Goal: Task Accomplishment & Management: Complete application form

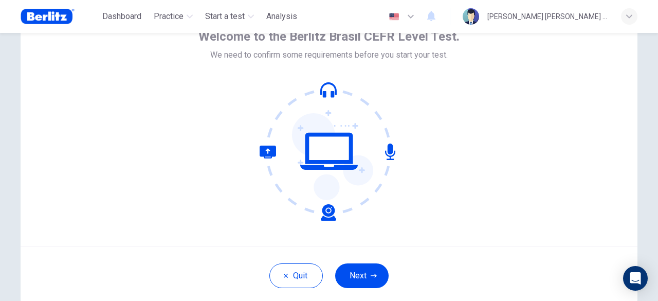
scroll to position [70, 0]
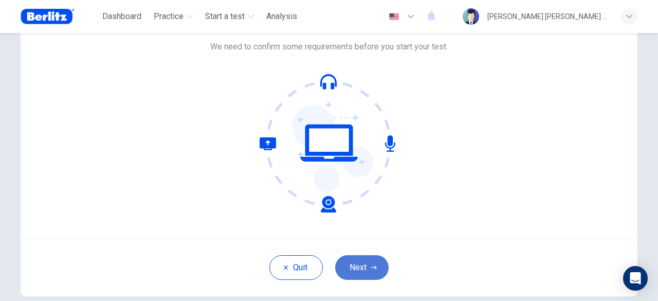
click at [356, 268] on button "Next" at bounding box center [361, 267] width 53 height 25
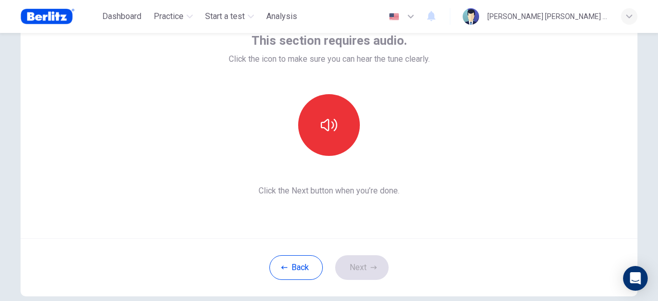
click at [365, 183] on div "This section requires audio. Click the icon to make sure you can hear the tune …" at bounding box center [329, 114] width 201 height 165
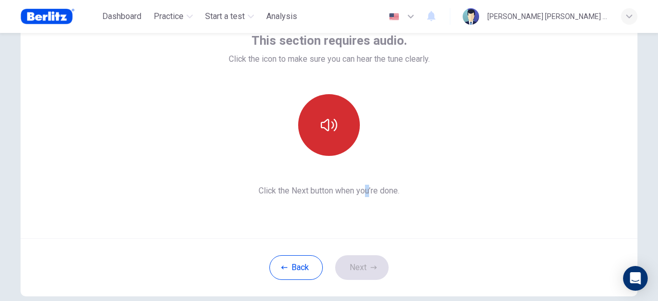
click at [345, 130] on button "button" at bounding box center [329, 125] width 62 height 62
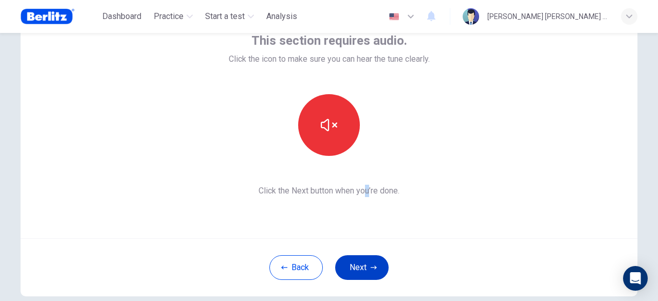
click at [372, 271] on button "Next" at bounding box center [361, 267] width 53 height 25
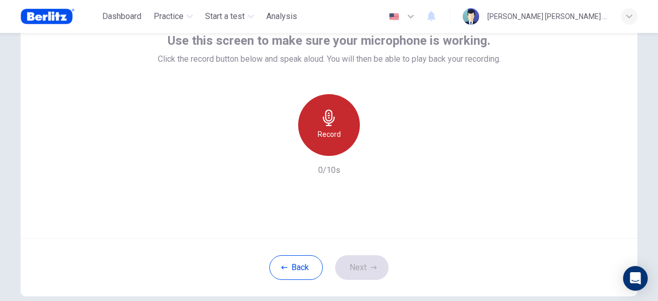
click at [349, 123] on div "Record" at bounding box center [329, 125] width 62 height 62
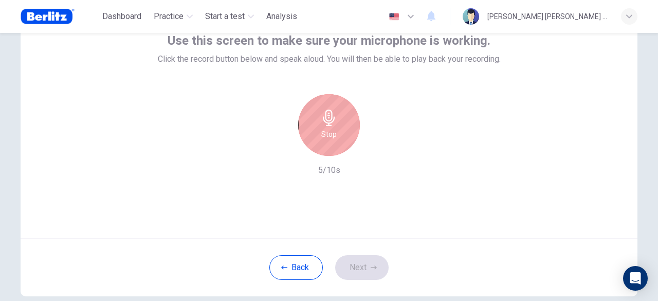
click at [351, 156] on div "Stop 5/10s" at bounding box center [329, 135] width 343 height 82
click at [346, 145] on div "Stop" at bounding box center [329, 125] width 62 height 62
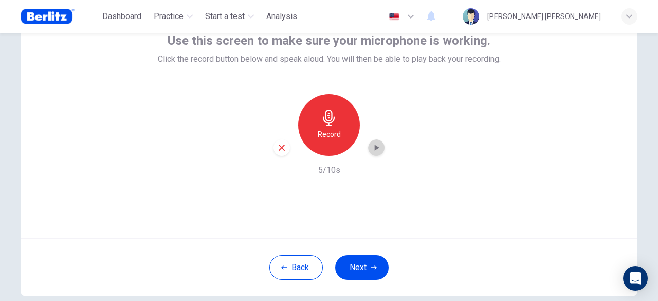
click at [379, 149] on div "button" at bounding box center [376, 147] width 16 height 16
click at [374, 259] on button "Next" at bounding box center [361, 267] width 53 height 25
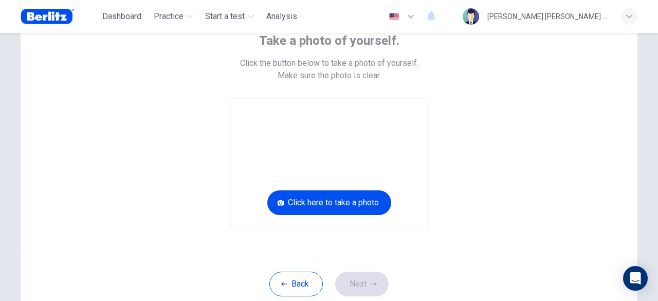
click at [313, 270] on div "Back Next" at bounding box center [329, 284] width 617 height 58
click at [314, 277] on button "Back" at bounding box center [295, 284] width 53 height 25
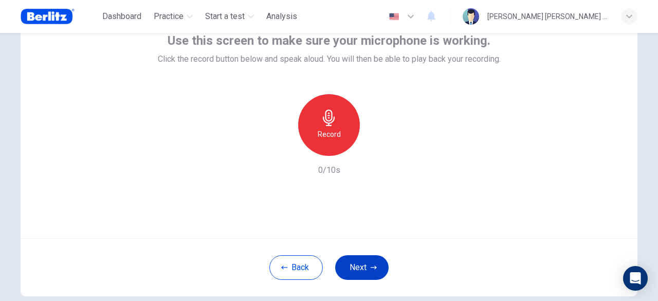
click at [358, 266] on button "Next" at bounding box center [361, 267] width 53 height 25
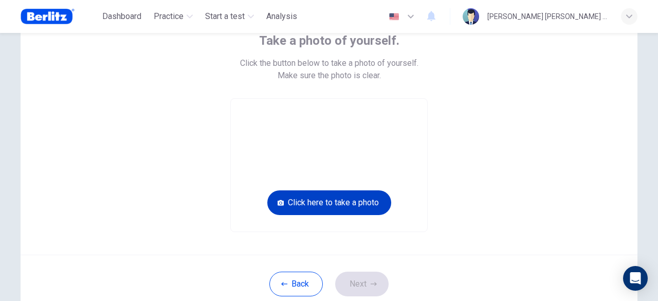
click at [355, 201] on button "Click here to take a photo" at bounding box center [329, 202] width 124 height 25
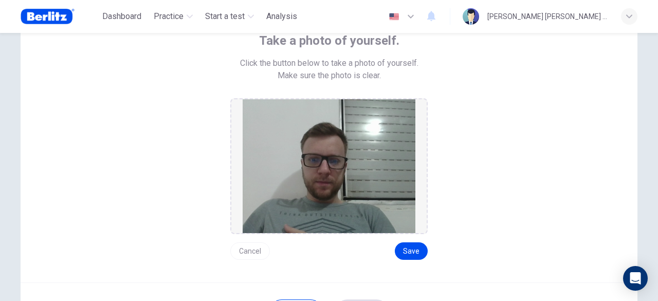
click at [249, 252] on button "Cancel" at bounding box center [250, 250] width 40 height 17
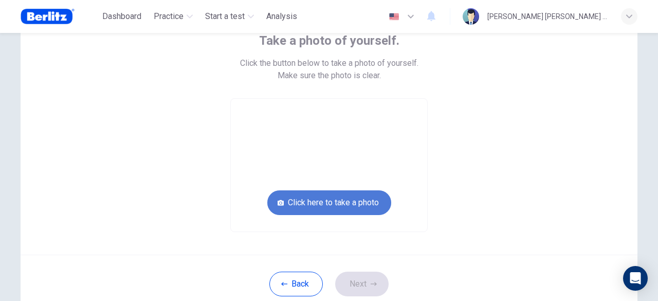
click at [343, 211] on button "Click here to take a photo" at bounding box center [329, 202] width 124 height 25
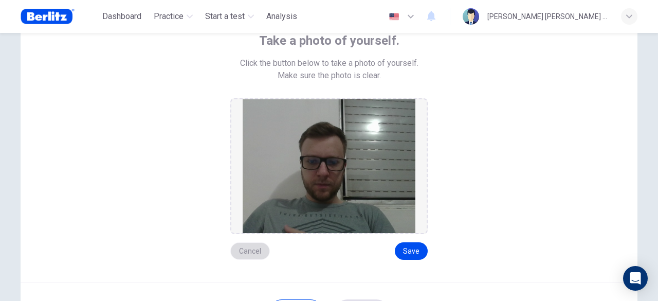
click at [252, 247] on button "Cancel" at bounding box center [250, 250] width 40 height 17
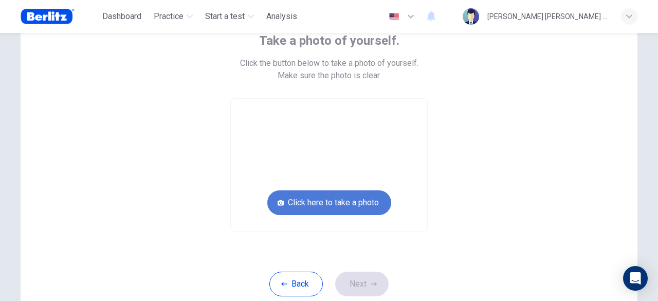
click at [319, 207] on button "Click here to take a photo" at bounding box center [329, 202] width 124 height 25
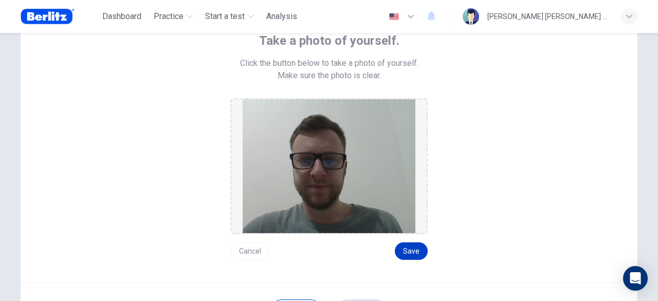
click at [422, 246] on button "Save" at bounding box center [411, 250] width 33 height 17
click at [409, 251] on button "Save" at bounding box center [411, 250] width 33 height 17
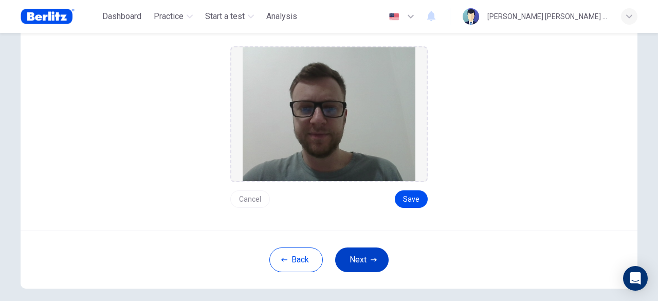
scroll to position [171, 0]
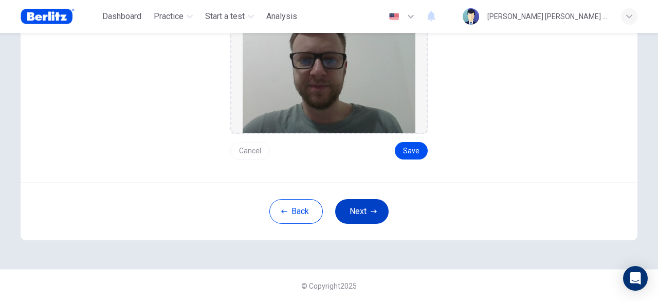
click at [359, 215] on button "Next" at bounding box center [361, 211] width 53 height 25
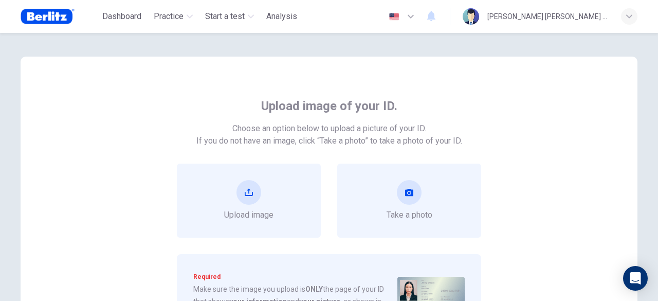
scroll to position [0, 0]
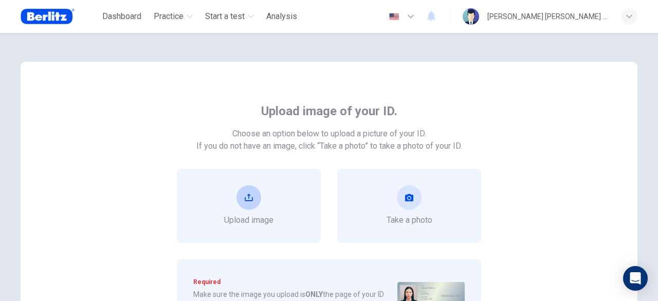
click at [275, 220] on div "Upload image" at bounding box center [249, 206] width 144 height 74
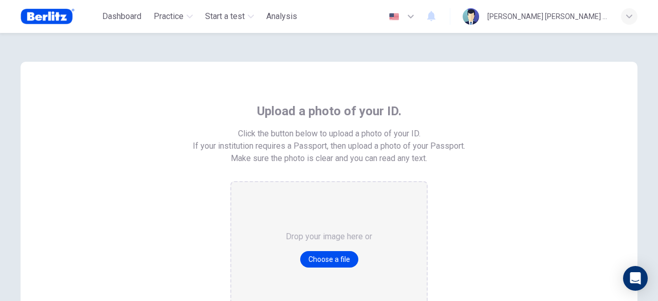
scroll to position [103, 0]
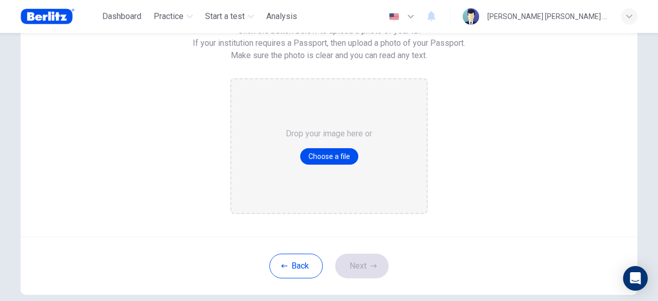
click at [592, 25] on div "English ** ​ [PERSON_NAME] [PERSON_NAME] [PERSON_NAME]" at bounding box center [511, 17] width 254 height 22
click at [594, 24] on div "[PERSON_NAME] [PERSON_NAME] [PERSON_NAME]" at bounding box center [550, 16] width 175 height 16
click at [460, 300] on div at bounding box center [329, 301] width 658 height 0
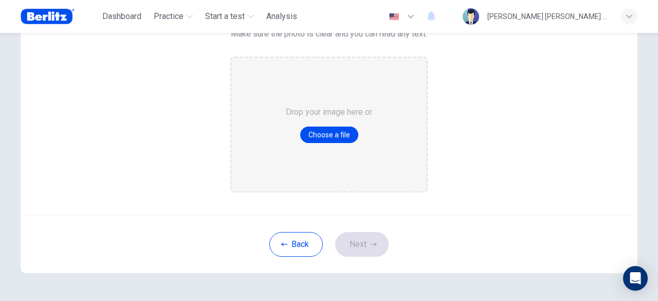
scroll to position [154, 0]
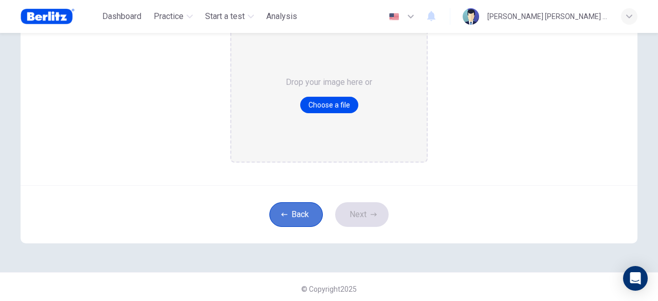
click at [281, 212] on icon "button" at bounding box center [284, 214] width 6 height 4
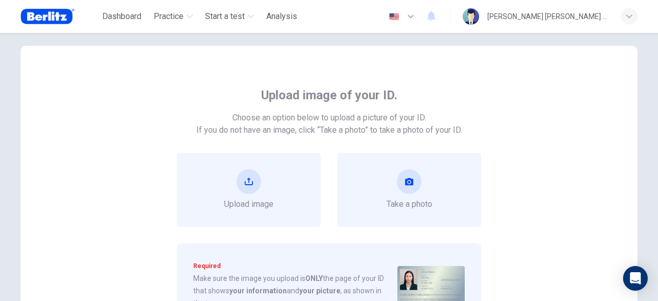
scroll to position [0, 0]
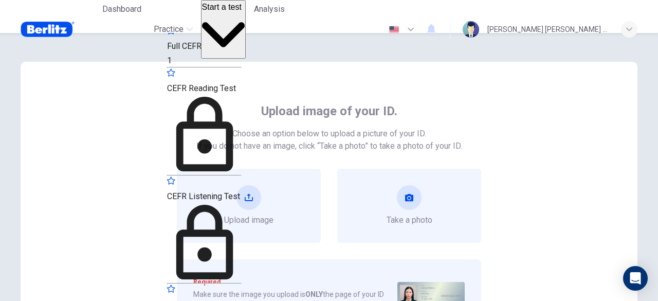
click at [245, 17] on icon "button" at bounding box center [223, 34] width 43 height 43
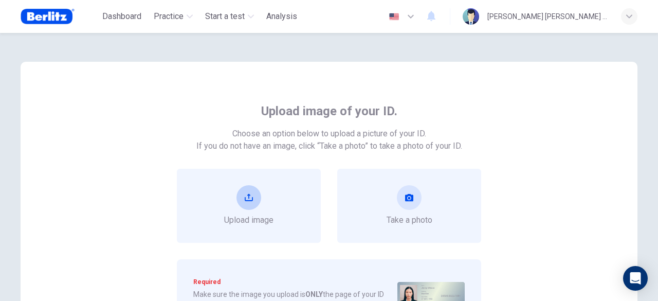
click at [226, 191] on div "Upload image" at bounding box center [248, 205] width 49 height 41
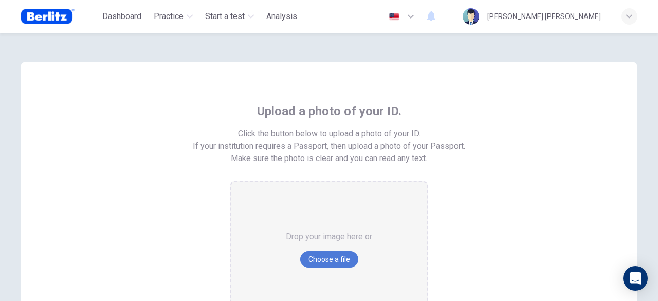
click at [309, 251] on button "Choose a file" at bounding box center [329, 259] width 58 height 16
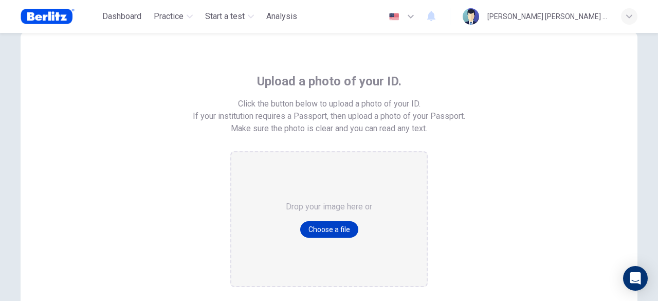
scroll to position [51, 0]
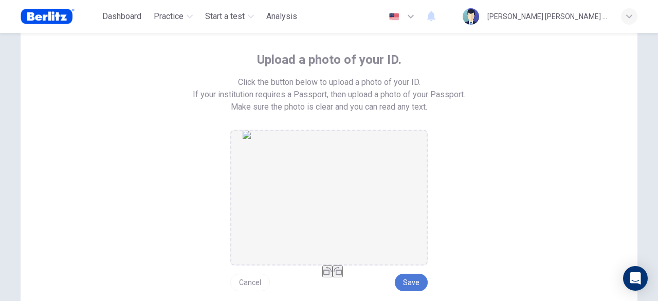
click at [423, 279] on button "Save" at bounding box center [411, 282] width 33 height 17
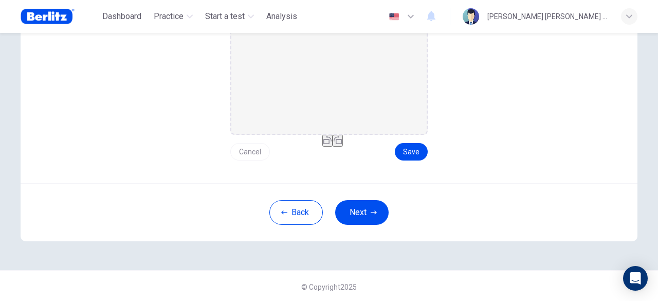
scroll to position [183, 0]
click at [360, 212] on button "Next" at bounding box center [361, 211] width 53 height 25
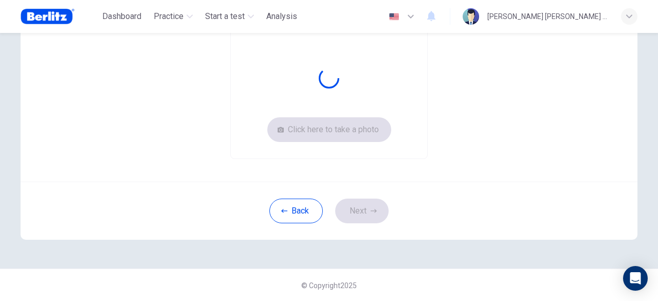
scroll to position [41, 0]
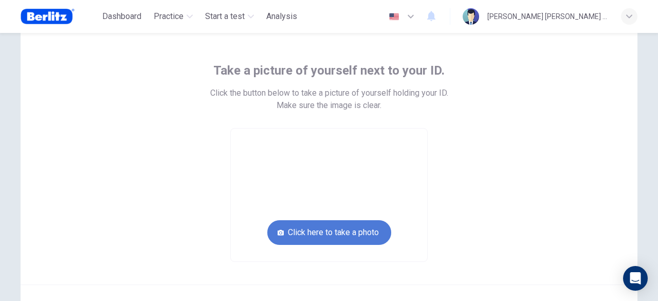
click at [360, 225] on button "Click here to take a photo" at bounding box center [329, 232] width 124 height 25
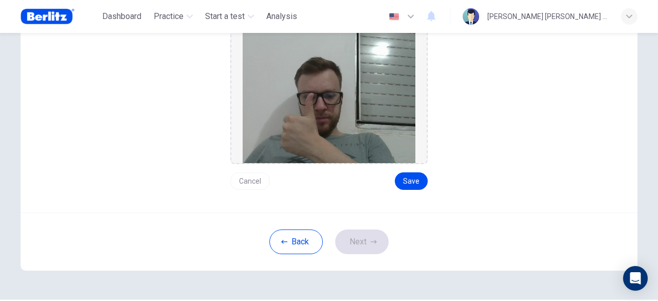
scroll to position [143, 0]
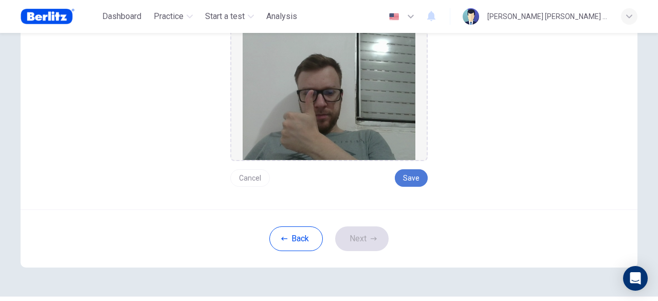
click at [414, 177] on button "Save" at bounding box center [411, 177] width 33 height 17
click at [377, 240] on button "Next" at bounding box center [361, 238] width 53 height 25
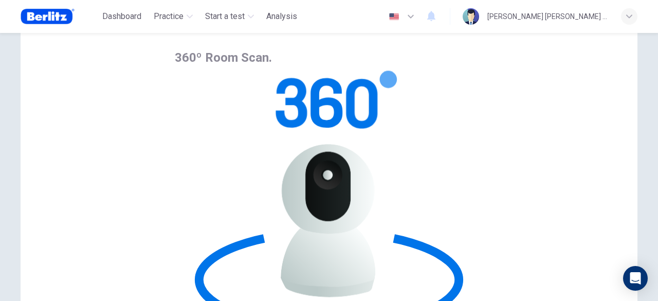
scroll to position [103, 0]
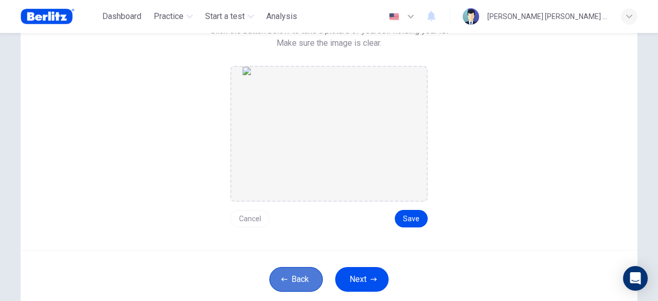
click at [289, 276] on button "Back" at bounding box center [295, 279] width 53 height 25
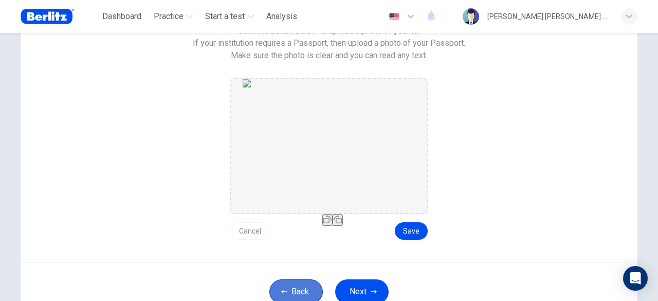
click at [288, 286] on button "Back" at bounding box center [295, 291] width 53 height 25
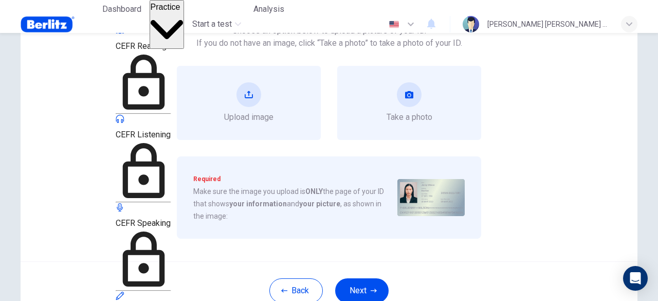
click at [184, 16] on icon "button" at bounding box center [167, 29] width 33 height 33
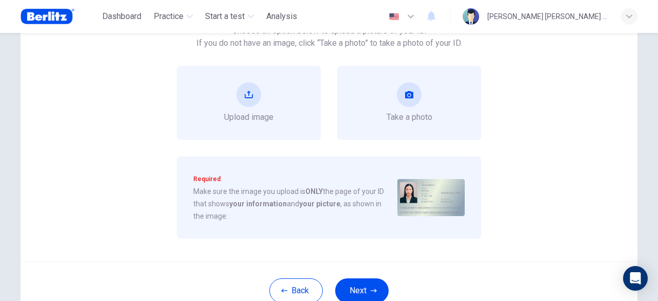
click at [534, 86] on div "Upload image Take a photo" at bounding box center [329, 103] width 465 height 74
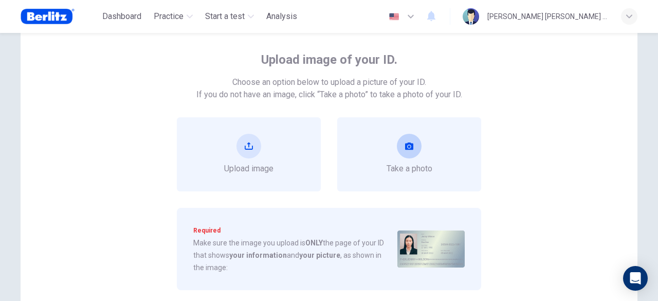
click at [442, 140] on div "Take a photo" at bounding box center [409, 154] width 144 height 74
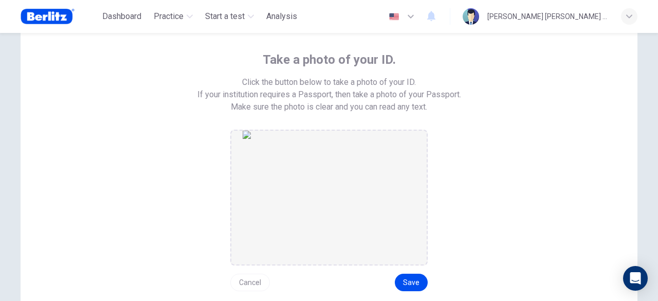
drag, startPoint x: 299, startPoint y: 250, endPoint x: 287, endPoint y: 254, distance: 12.2
click at [299, 250] on img at bounding box center [329, 198] width 173 height 134
click at [250, 284] on button "Cancel" at bounding box center [250, 282] width 40 height 17
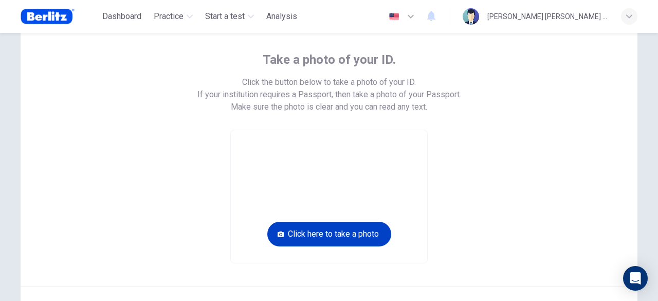
click at [377, 232] on button "Click here to take a photo" at bounding box center [329, 234] width 124 height 25
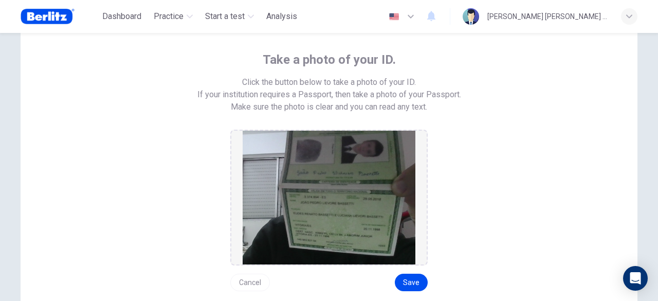
click at [237, 279] on button "Cancel" at bounding box center [250, 282] width 40 height 17
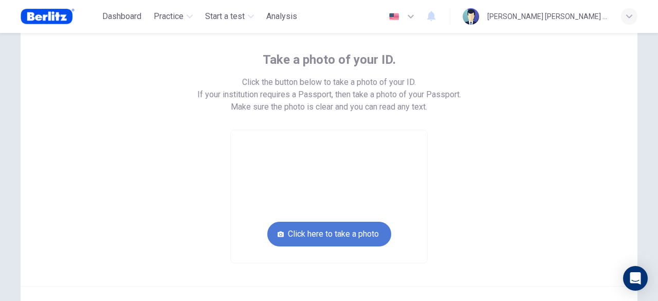
click at [333, 242] on button "Click here to take a photo" at bounding box center [329, 234] width 124 height 25
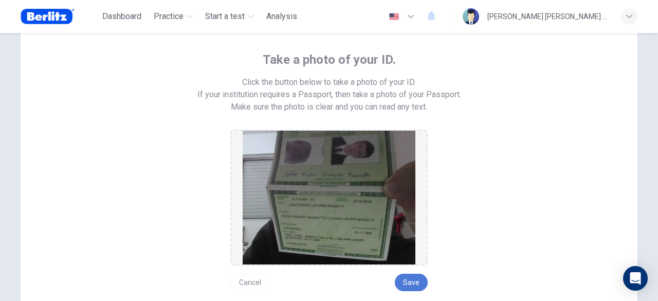
click at [418, 281] on button "Save" at bounding box center [411, 282] width 33 height 17
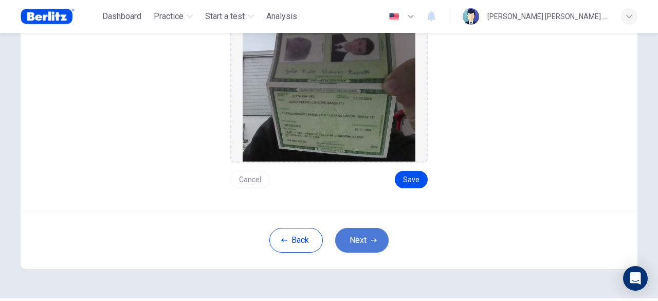
click at [353, 228] on button "Next" at bounding box center [361, 240] width 53 height 25
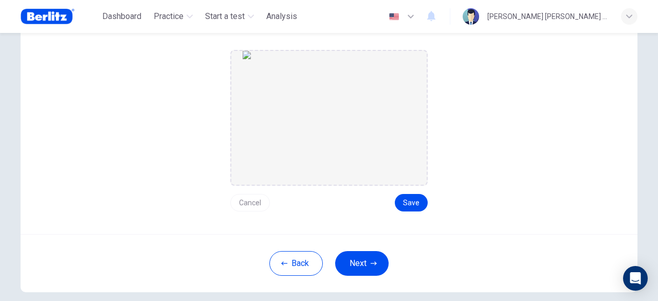
scroll to position [103, 0]
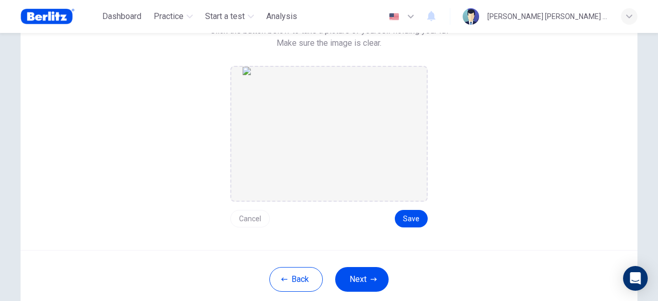
click at [239, 213] on button "Cancel" at bounding box center [250, 218] width 40 height 17
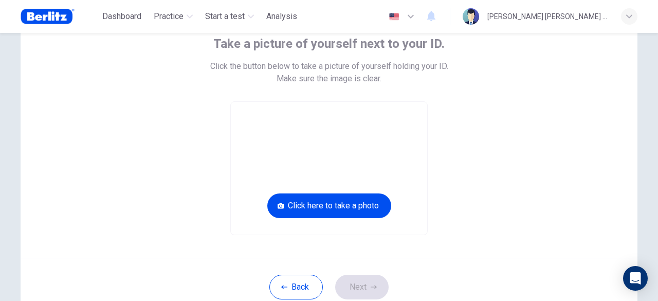
scroll to position [51, 0]
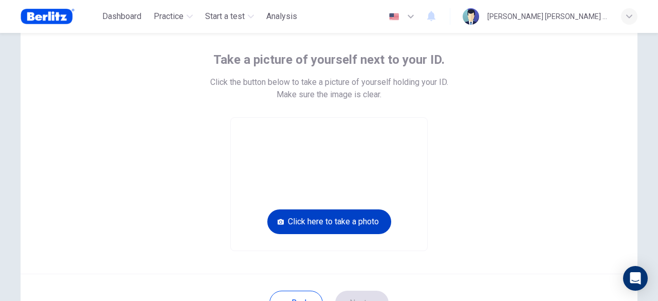
click at [360, 223] on button "Click here to take a photo" at bounding box center [329, 221] width 124 height 25
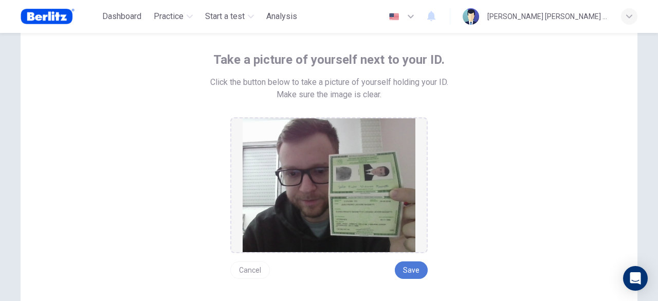
click at [407, 270] on button "Save" at bounding box center [411, 269] width 33 height 17
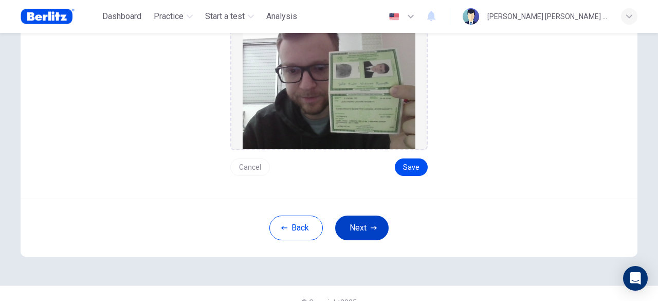
click at [357, 233] on button "Next" at bounding box center [361, 227] width 53 height 25
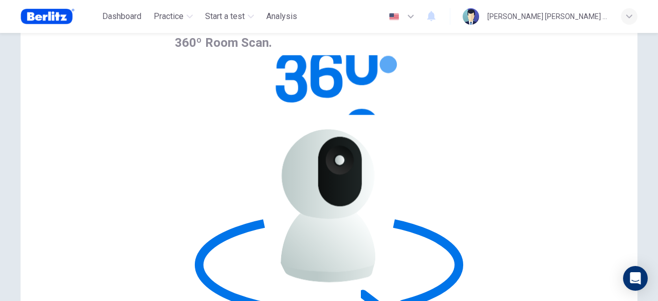
scroll to position [24, 0]
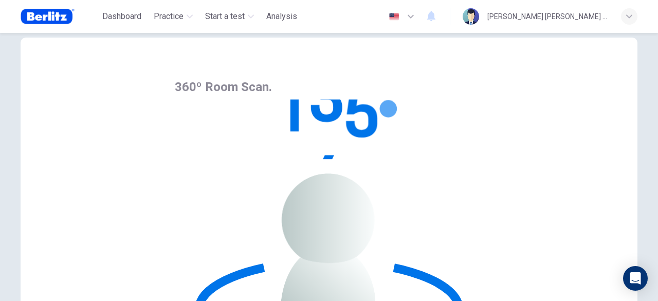
scroll to position [127, 0]
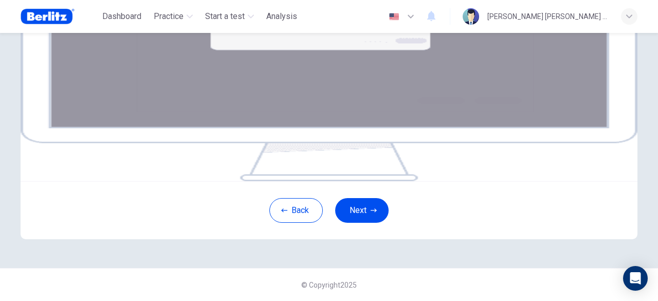
scroll to position [206, 0]
click at [378, 223] on button "Next" at bounding box center [361, 210] width 53 height 25
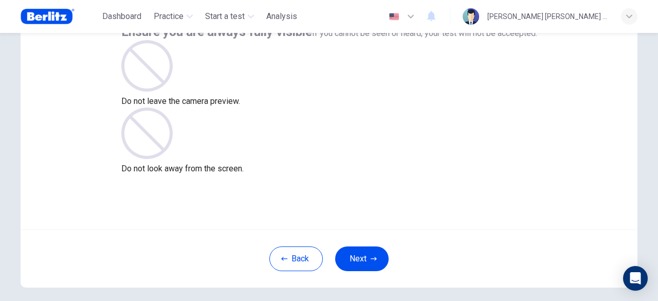
scroll to position [103, 0]
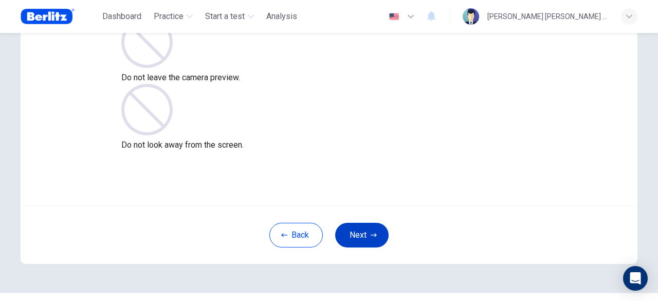
click at [375, 229] on button "Next" at bounding box center [361, 235] width 53 height 25
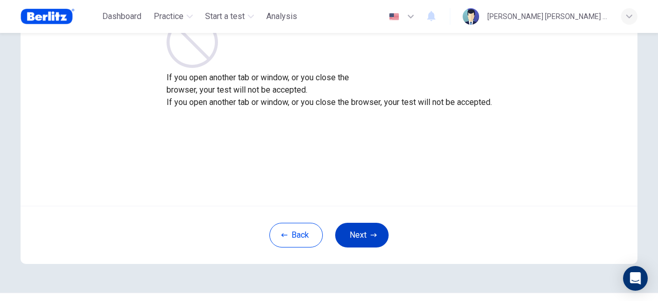
click at [368, 227] on button "Next" at bounding box center [361, 235] width 53 height 25
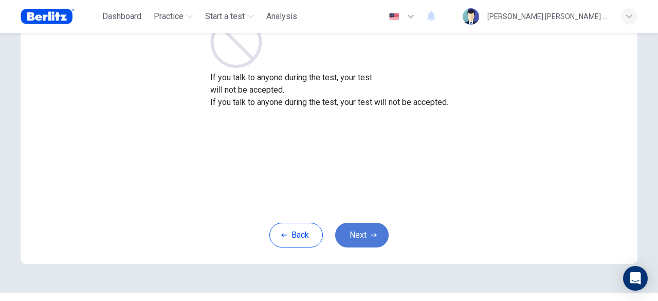
click at [368, 227] on button "Next" at bounding box center [361, 235] width 53 height 25
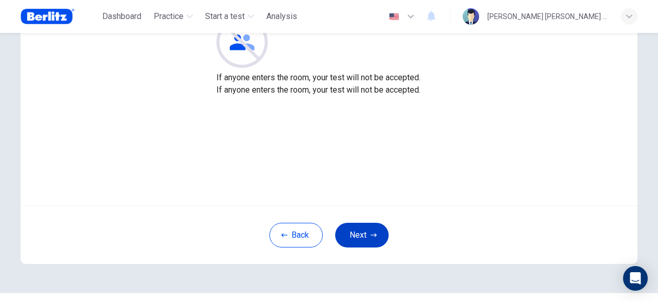
click at [368, 227] on button "Next" at bounding box center [361, 235] width 53 height 25
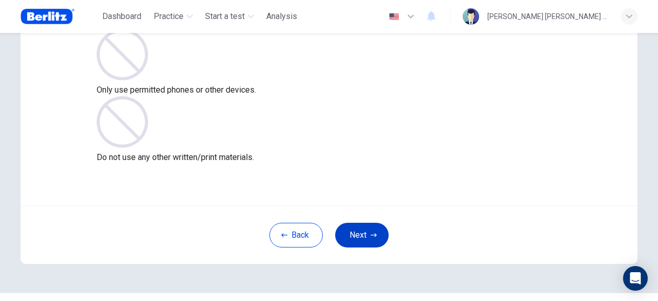
click at [376, 230] on button "Next" at bounding box center [361, 235] width 53 height 25
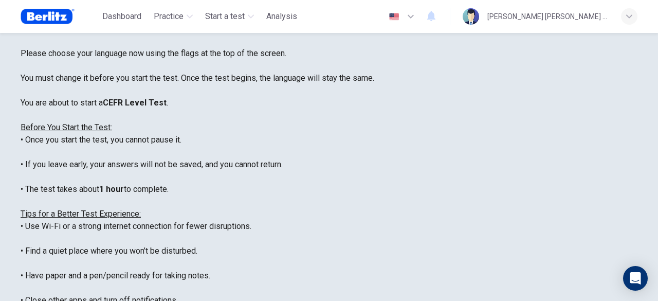
scroll to position [0, 0]
click at [417, 18] on icon "button" at bounding box center [411, 16] width 12 height 12
type input "**"
